Goal: Find contact information: Find contact information

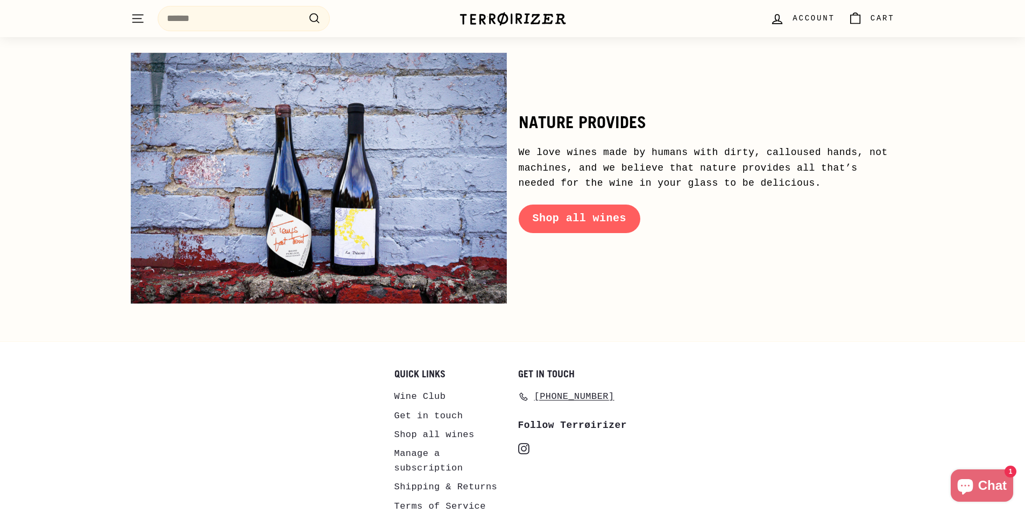
scroll to position [5214, 0]
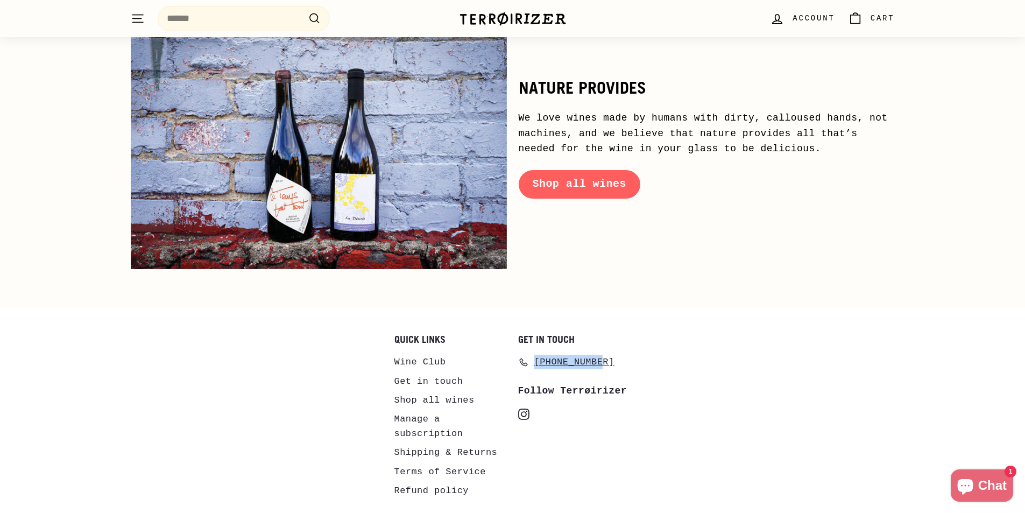
drag, startPoint x: 607, startPoint y: 318, endPoint x: 532, endPoint y: 319, distance: 75.3
click at [532, 352] on li "[PHONE_NUMBER]" at bounding box center [574, 362] width 113 height 20
copy span "[PHONE_NUMBER]"
click at [432, 462] on link "Terms of Service" at bounding box center [439, 471] width 91 height 19
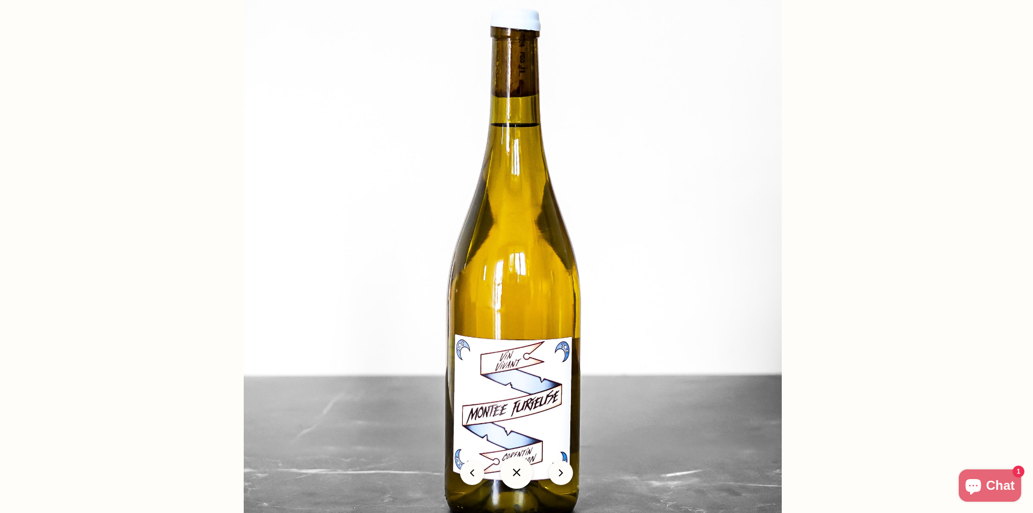
scroll to position [1506, 0]
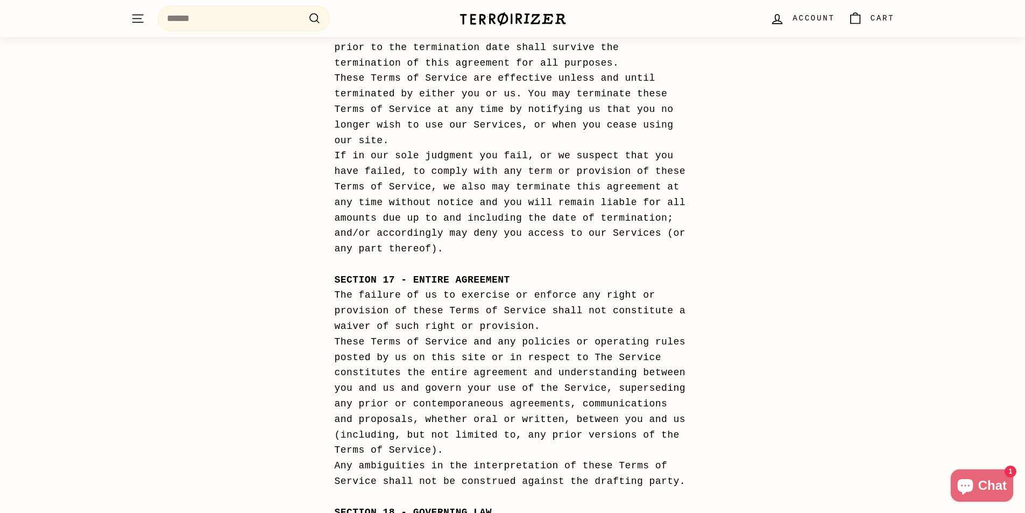
scroll to position [5903, 0]
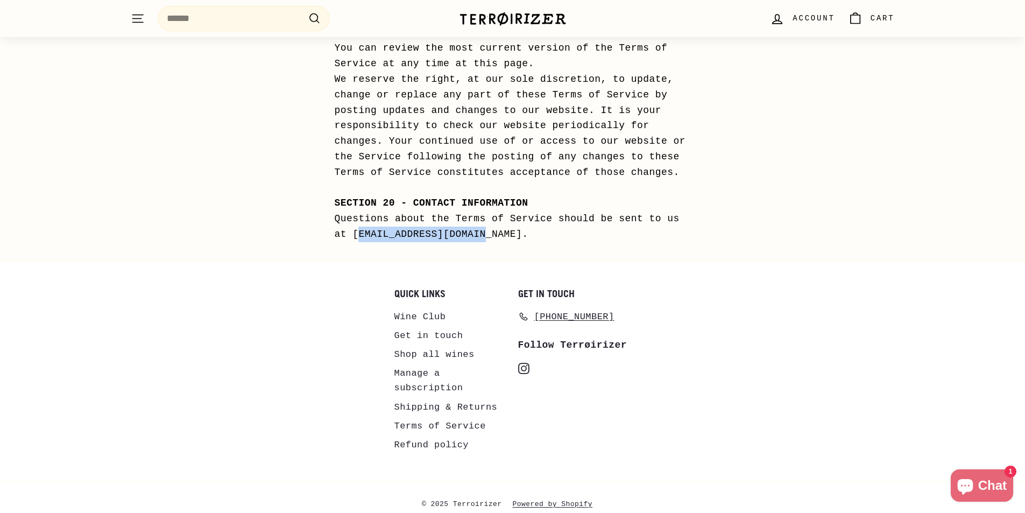
drag, startPoint x: 367, startPoint y: 234, endPoint x: 486, endPoint y: 238, distance: 118.9
copy div "terroirizer@gmail.com"
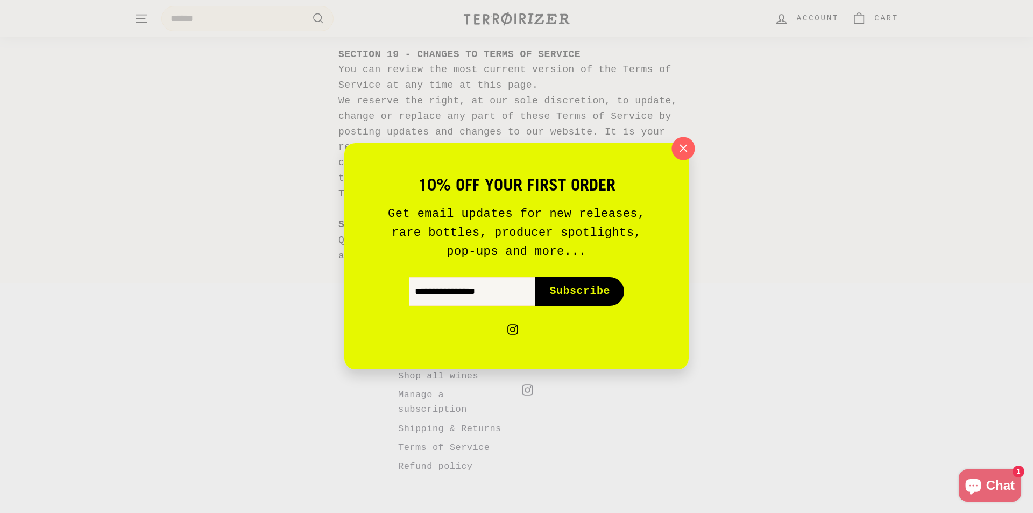
click at [688, 148] on icon "button" at bounding box center [683, 148] width 16 height 16
